Goal: Task Accomplishment & Management: Use online tool/utility

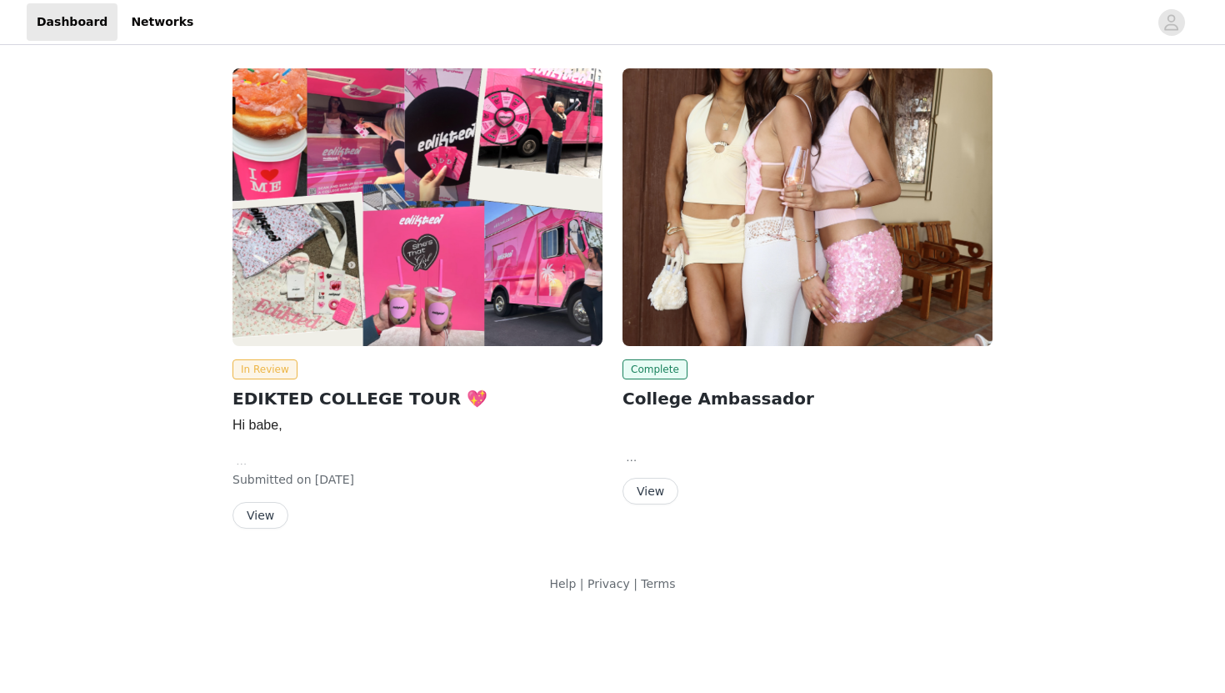
click at [273, 522] on button "View" at bounding box center [261, 515] width 56 height 27
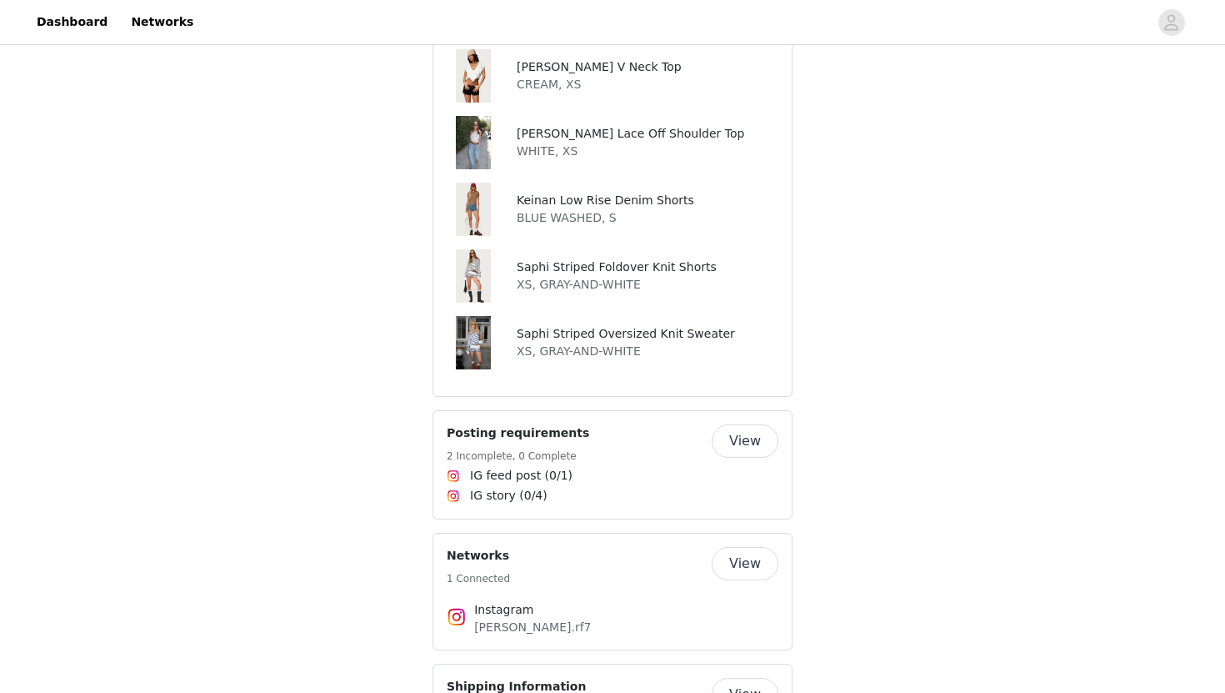
scroll to position [1017, 0]
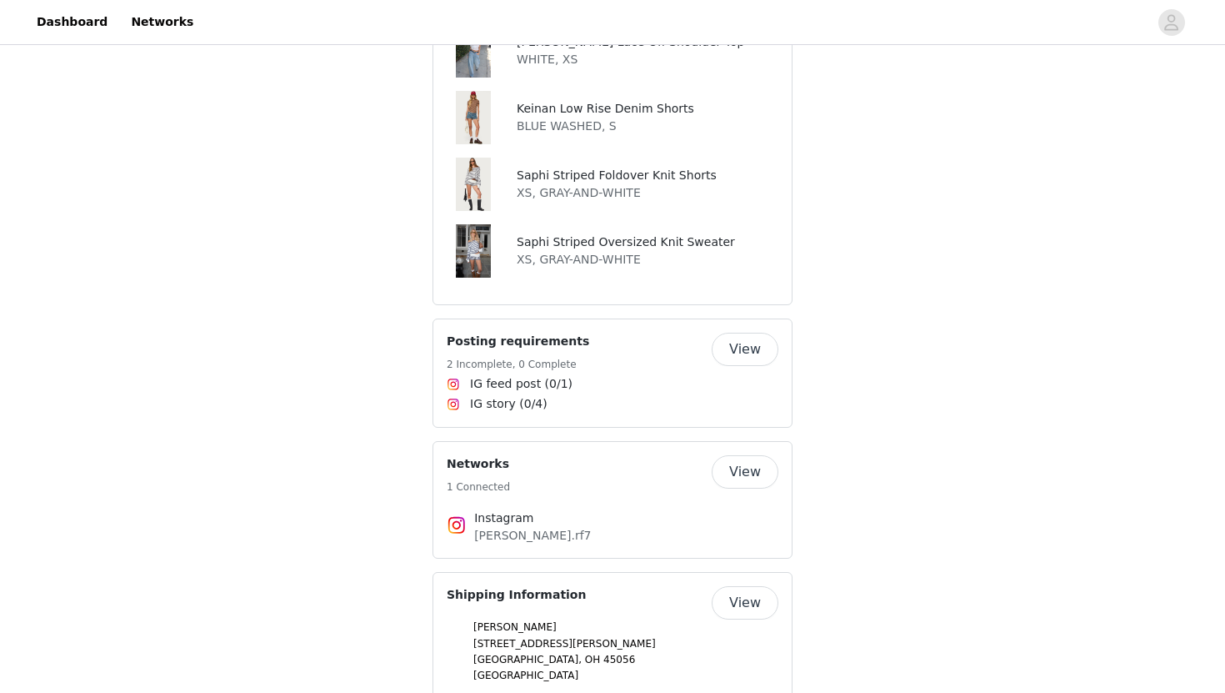
click at [469, 172] on img at bounding box center [474, 184] width 36 height 53
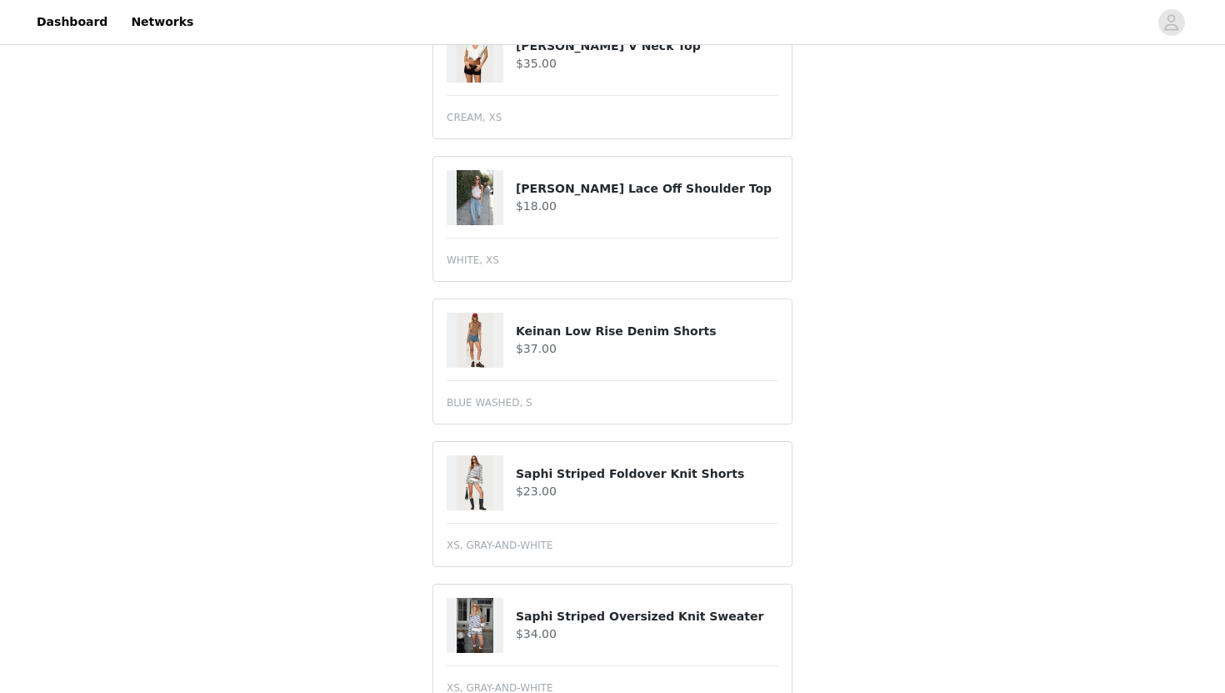
scroll to position [344, 0]
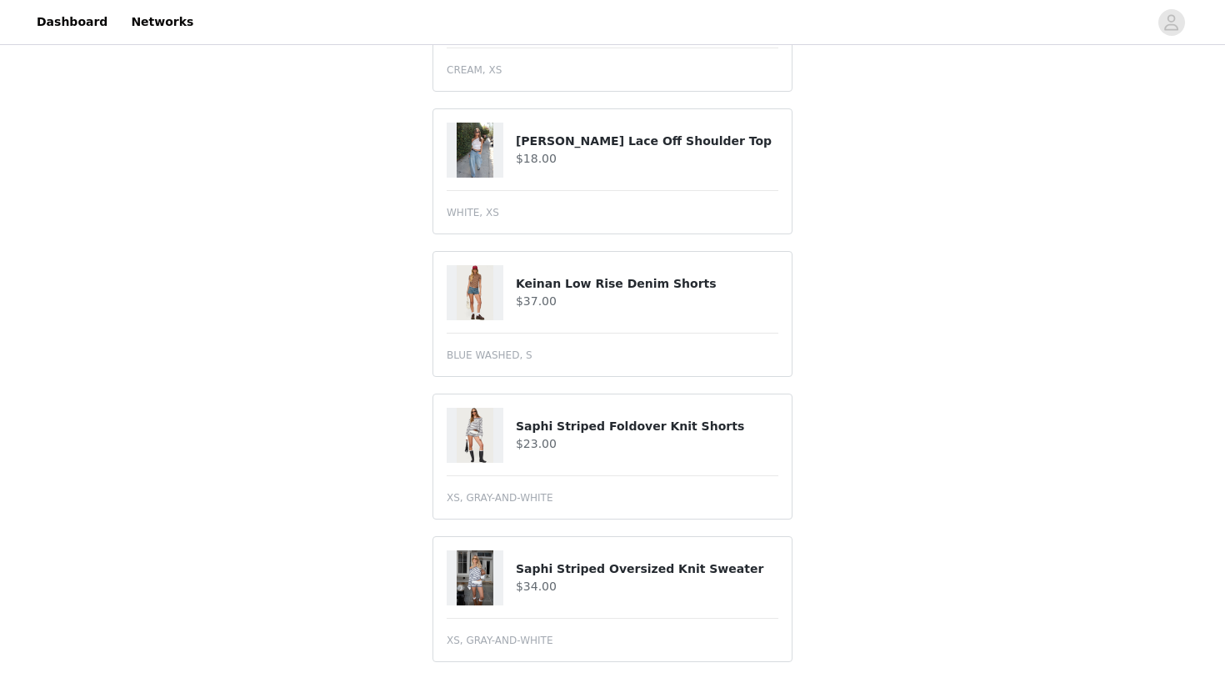
click at [566, 433] on h4 "Saphi Striped Foldover Knit Shorts" at bounding box center [647, 427] width 263 height 18
drag, startPoint x: 515, startPoint y: 425, endPoint x: 858, endPoint y: 439, distance: 343.6
click at [858, 439] on div "STEP 1 OF 5 Products Choose as many products as you'd like, up to $150.00. Adde…" at bounding box center [612, 216] width 1225 height 1025
copy div "Saphi Striped Foldover Knit Shorts $23.00"
click at [448, 231] on article "[PERSON_NAME] Lace Off Shoulder Top $18.00 WHITE, XS" at bounding box center [613, 171] width 360 height 126
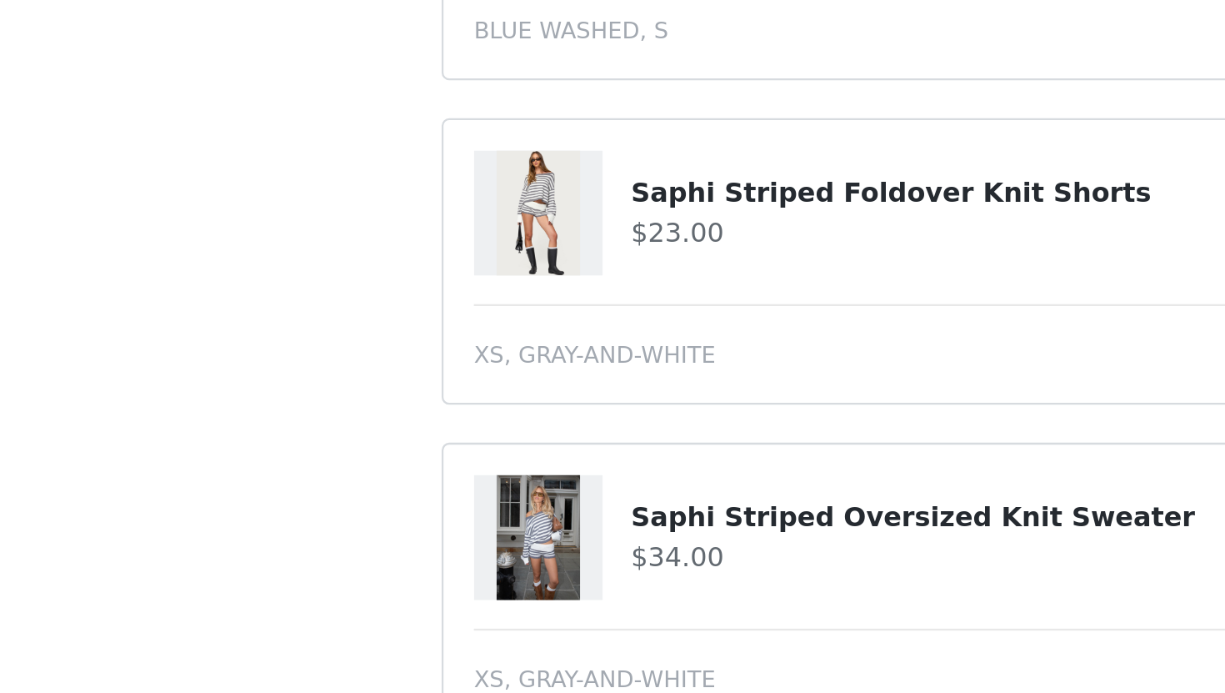
scroll to position [299, 0]
